Goal: Task Accomplishment & Management: Complete application form

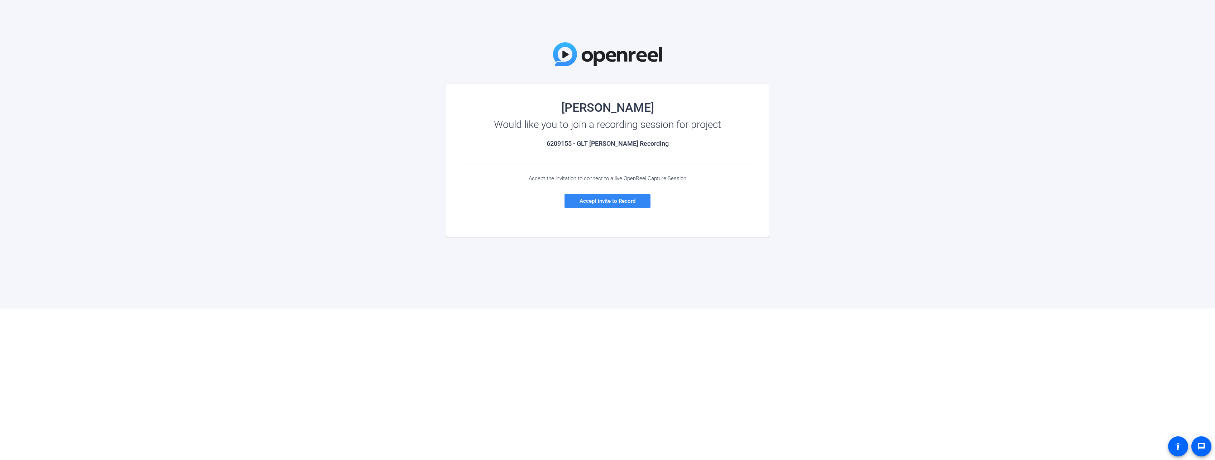
click at [598, 199] on span "Accept invite to Record" at bounding box center [608, 201] width 56 height 6
click at [610, 202] on span "Accept invite to Record" at bounding box center [608, 201] width 56 height 6
